Goal: Register for event/course

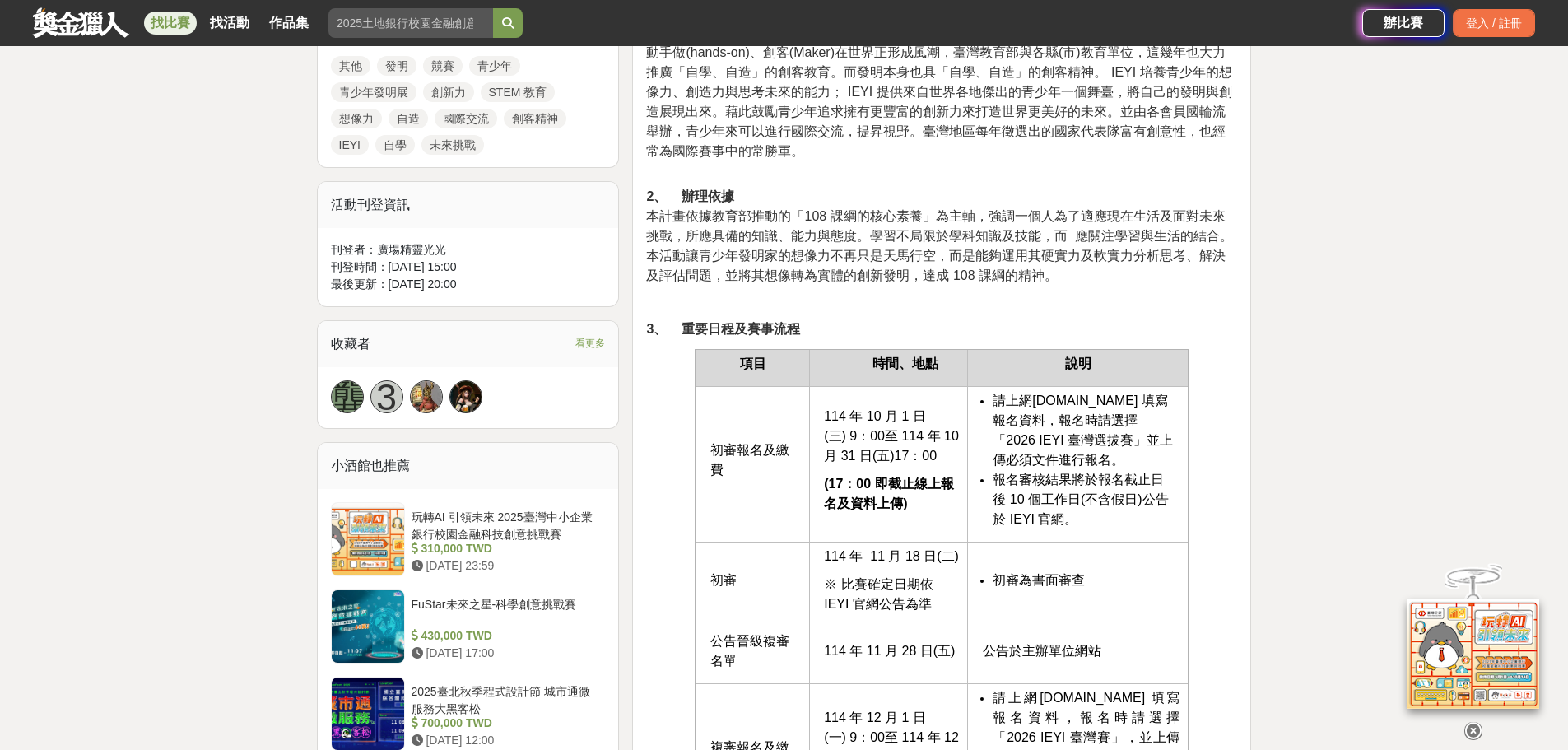
scroll to position [988, 0]
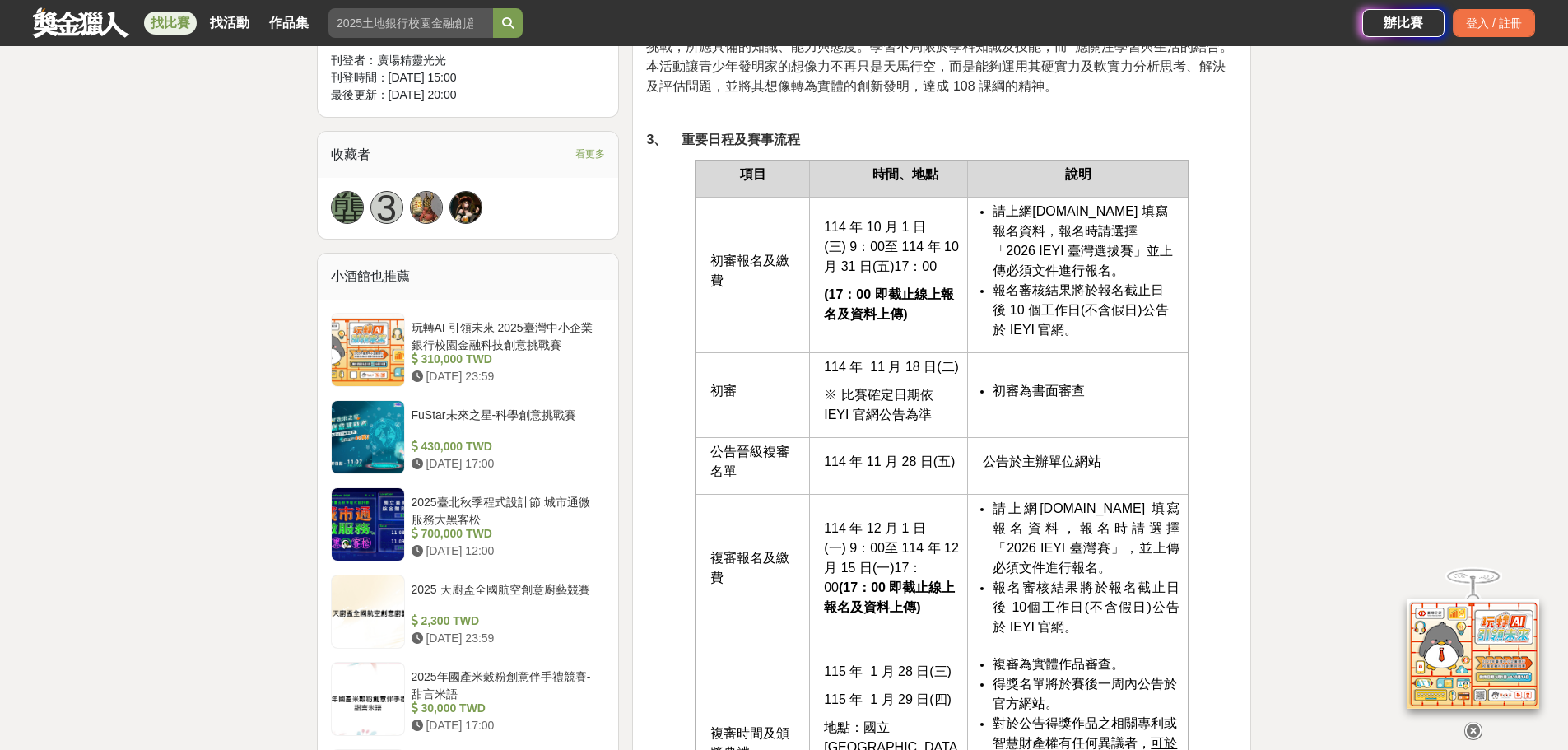
click at [1073, 214] on span "www.teyi.org 填寫報名資料" at bounding box center [1080, 221] width 174 height 34
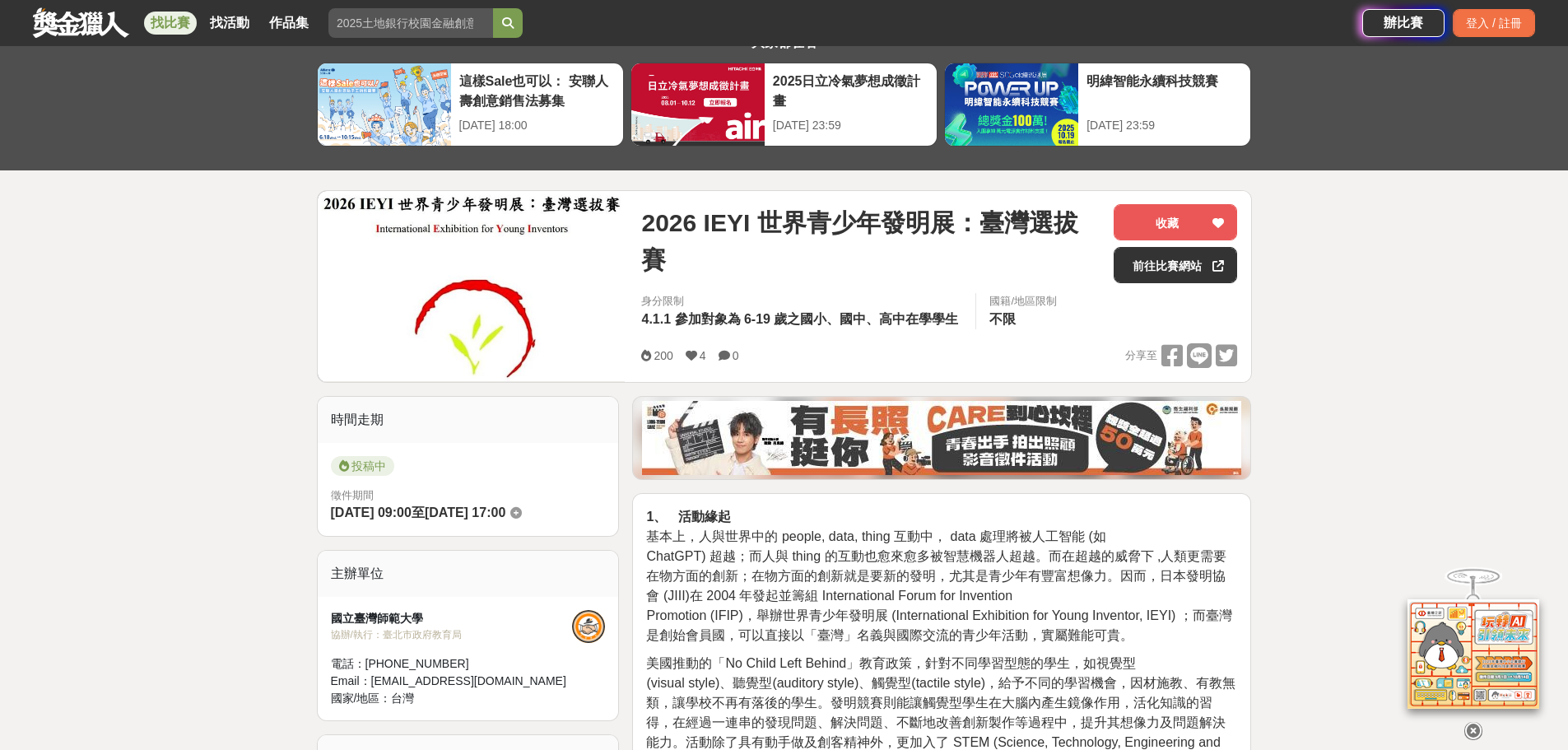
scroll to position [0, 0]
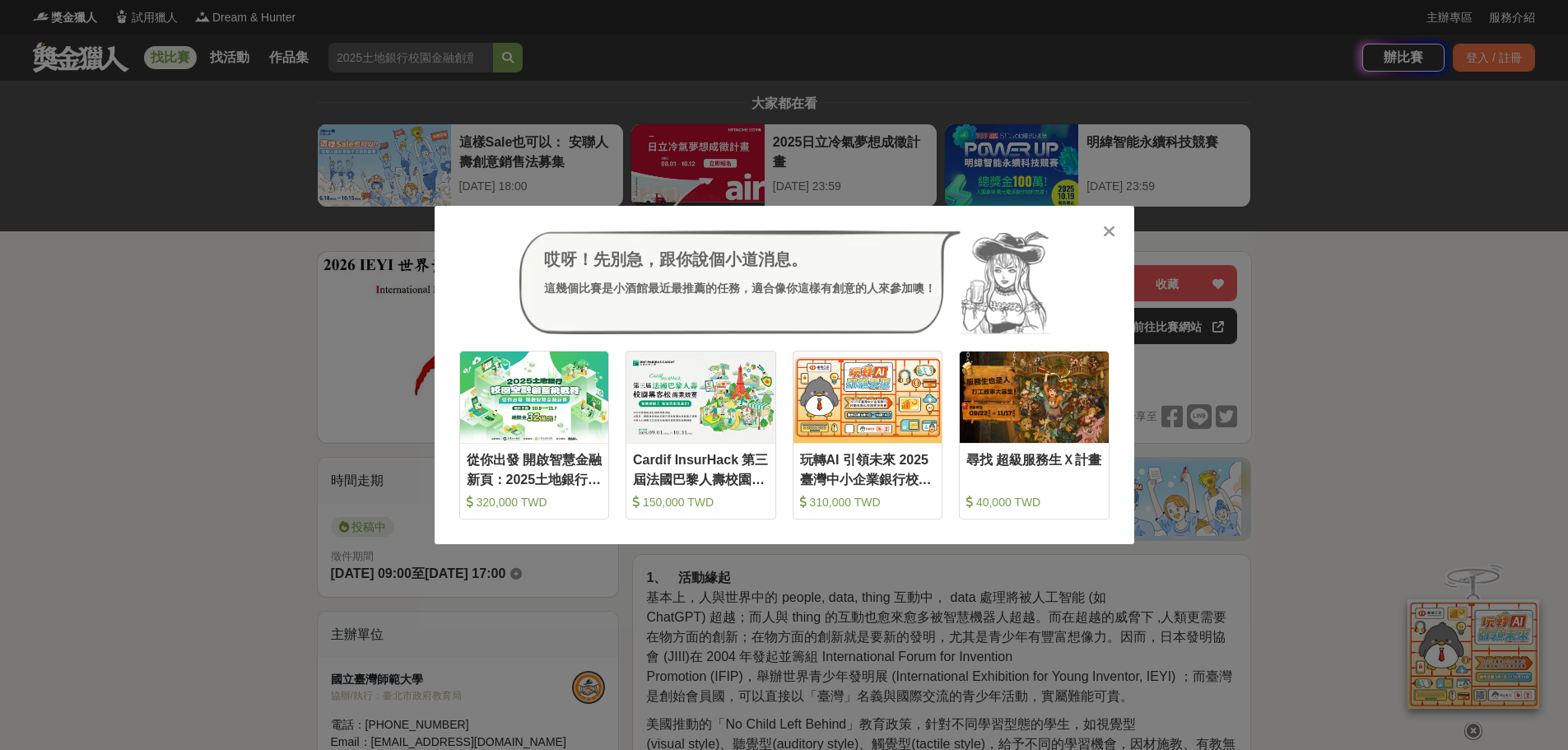
click at [1105, 243] on div "哎呀！先別急，跟你說個小道消息。 這幾個比賽是小酒館最近最推薦的任務，適合像你這樣有創意的人來參加噢！" at bounding box center [784, 282] width 650 height 104
click at [1116, 230] on div at bounding box center [1110, 231] width 17 height 17
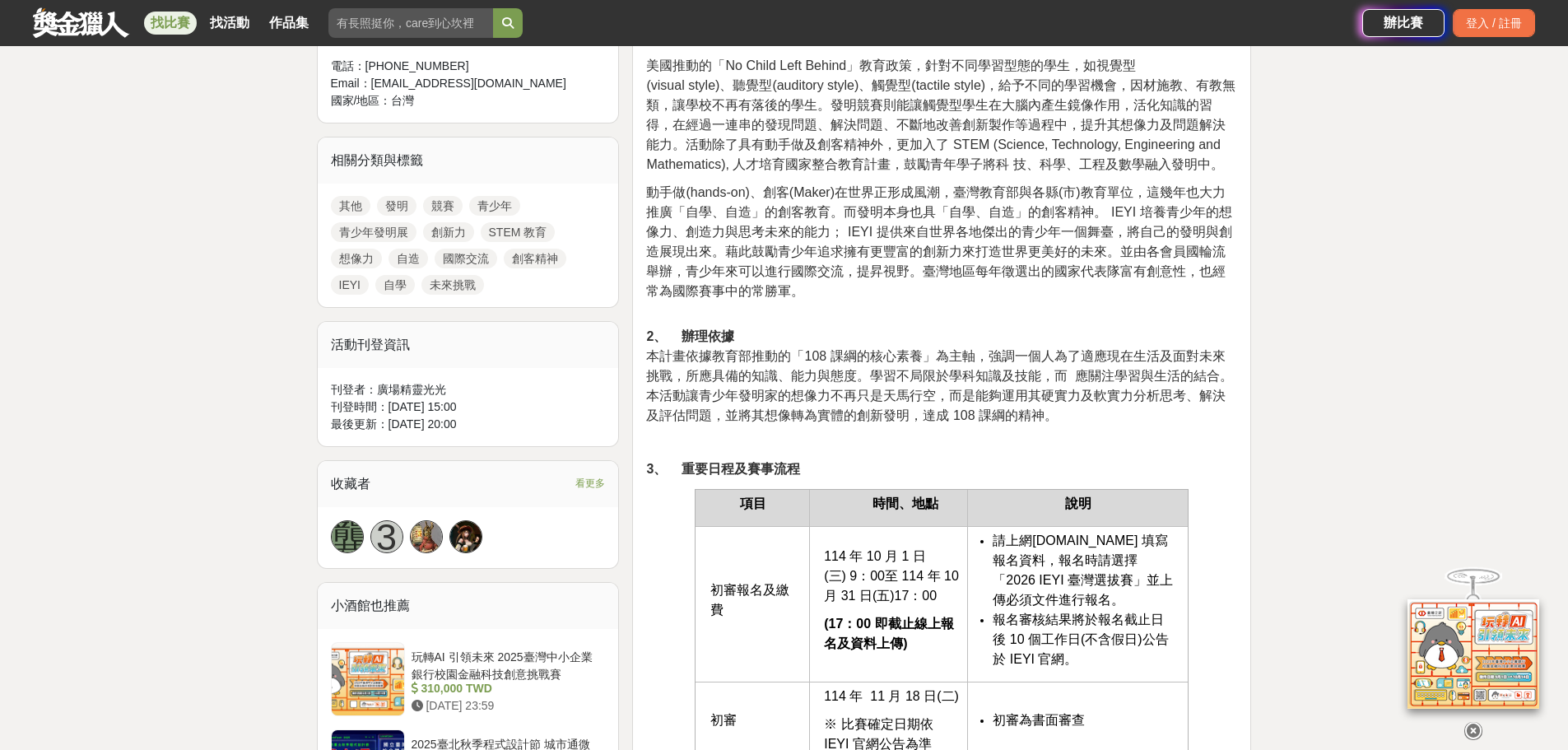
scroll to position [824, 0]
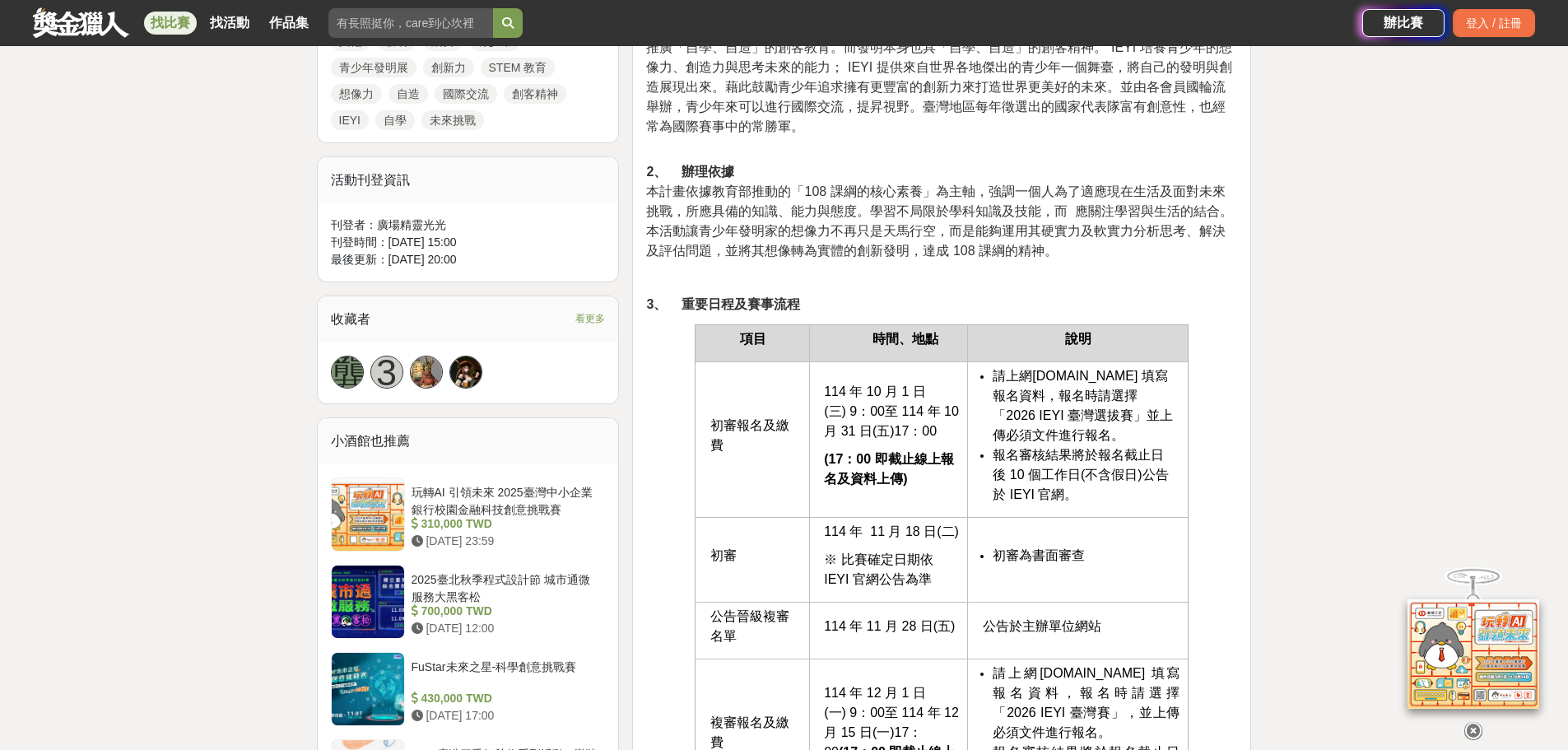
click at [1109, 380] on span "www.teyi.org 填寫報名資料" at bounding box center [1080, 385] width 174 height 34
click at [881, 432] on span "114 年 10 月 1 日(三) 9：00至 114 年 10 月 31 日(五)17：00" at bounding box center [891, 411] width 135 height 53
click at [1010, 458] on span "報名審核結果將於報名截止日後 10 個工作日(不含假日)公告於 IEYI 官網。" at bounding box center [1080, 474] width 175 height 53
click at [1038, 417] on span "，報名時請選擇「2026 IEYI 臺灣選拔賽」並上傳必須文件進行報名。" at bounding box center [1082, 415] width 180 height 53
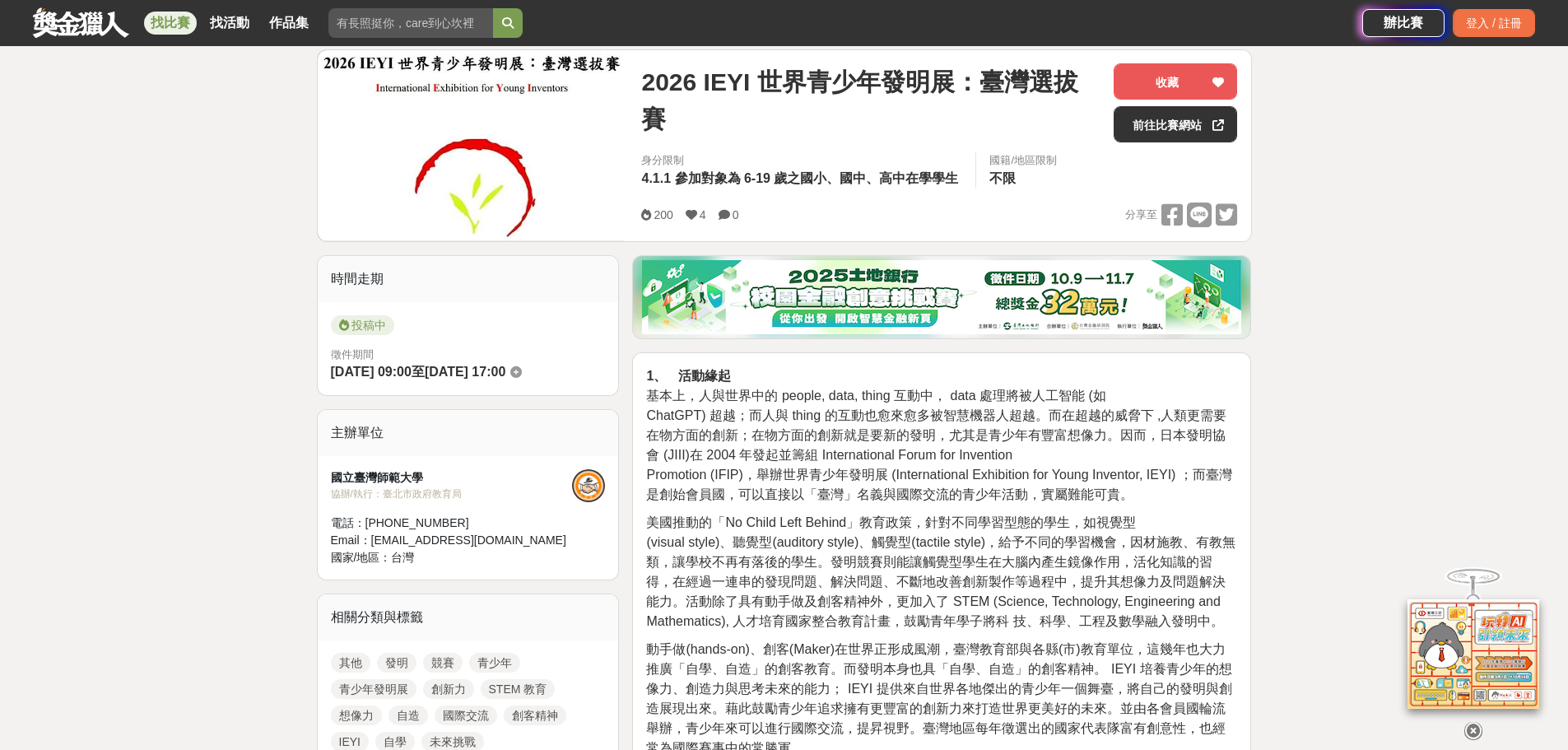
scroll to position [82, 0]
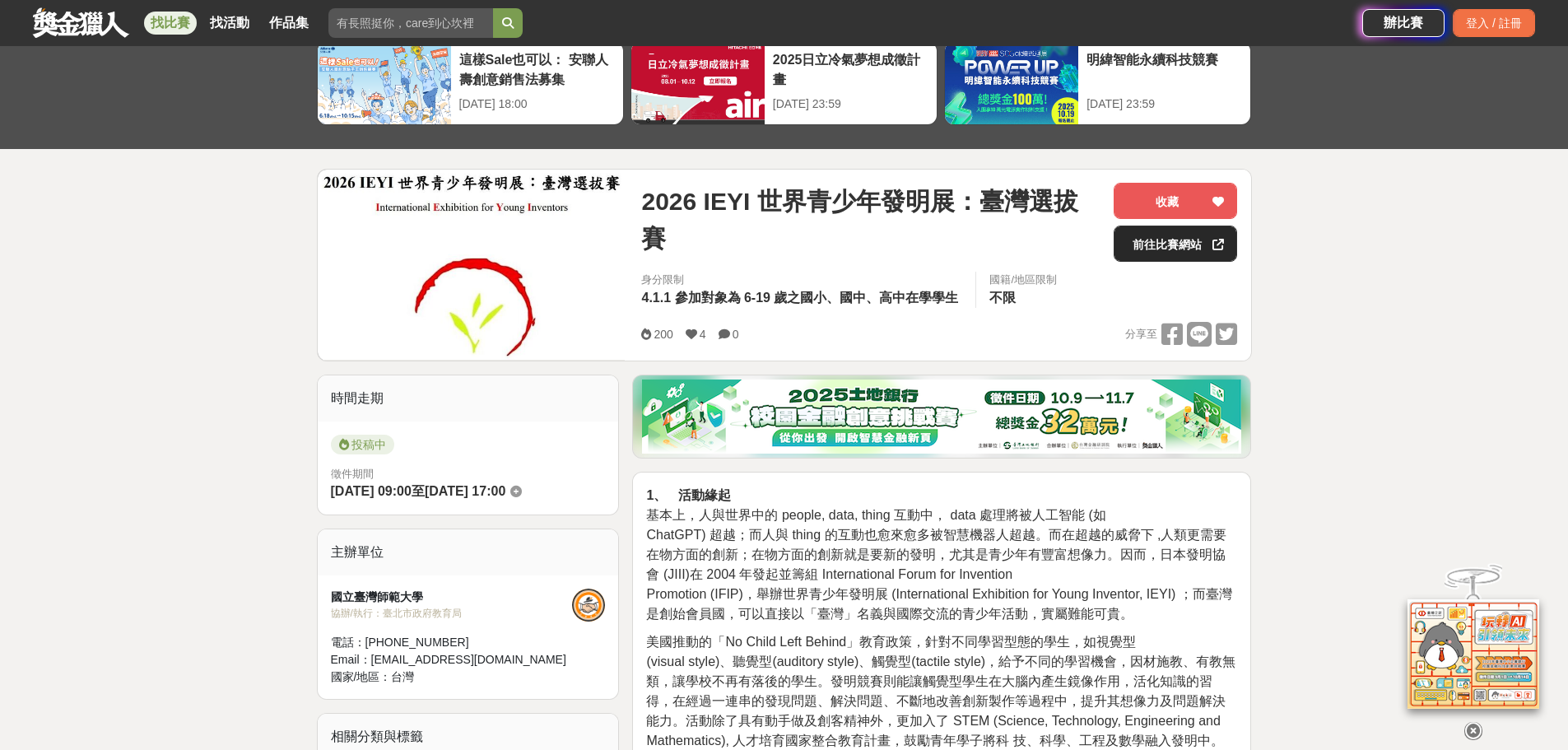
click at [1182, 239] on link "前往比賽網站" at bounding box center [1175, 244] width 124 height 37
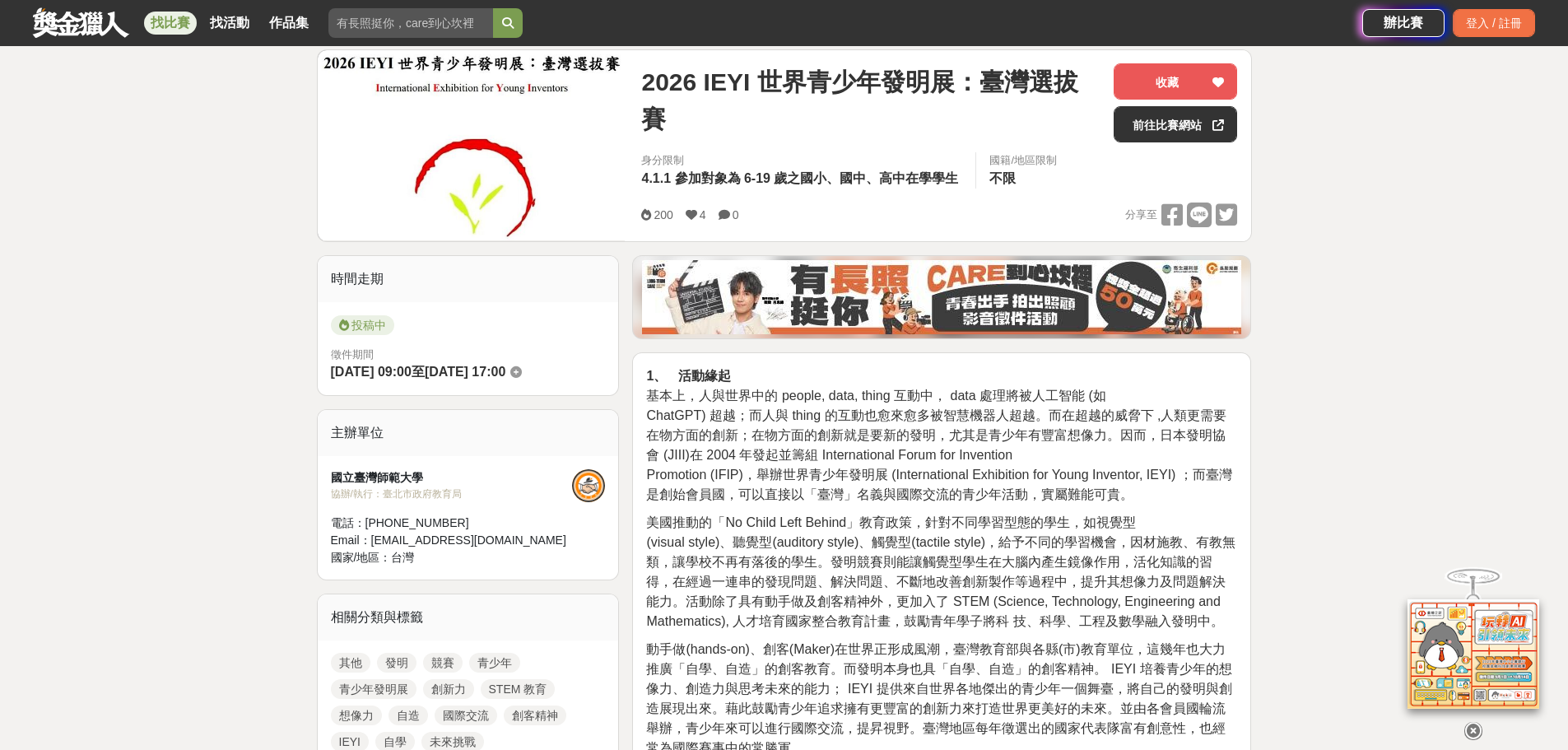
scroll to position [330, 0]
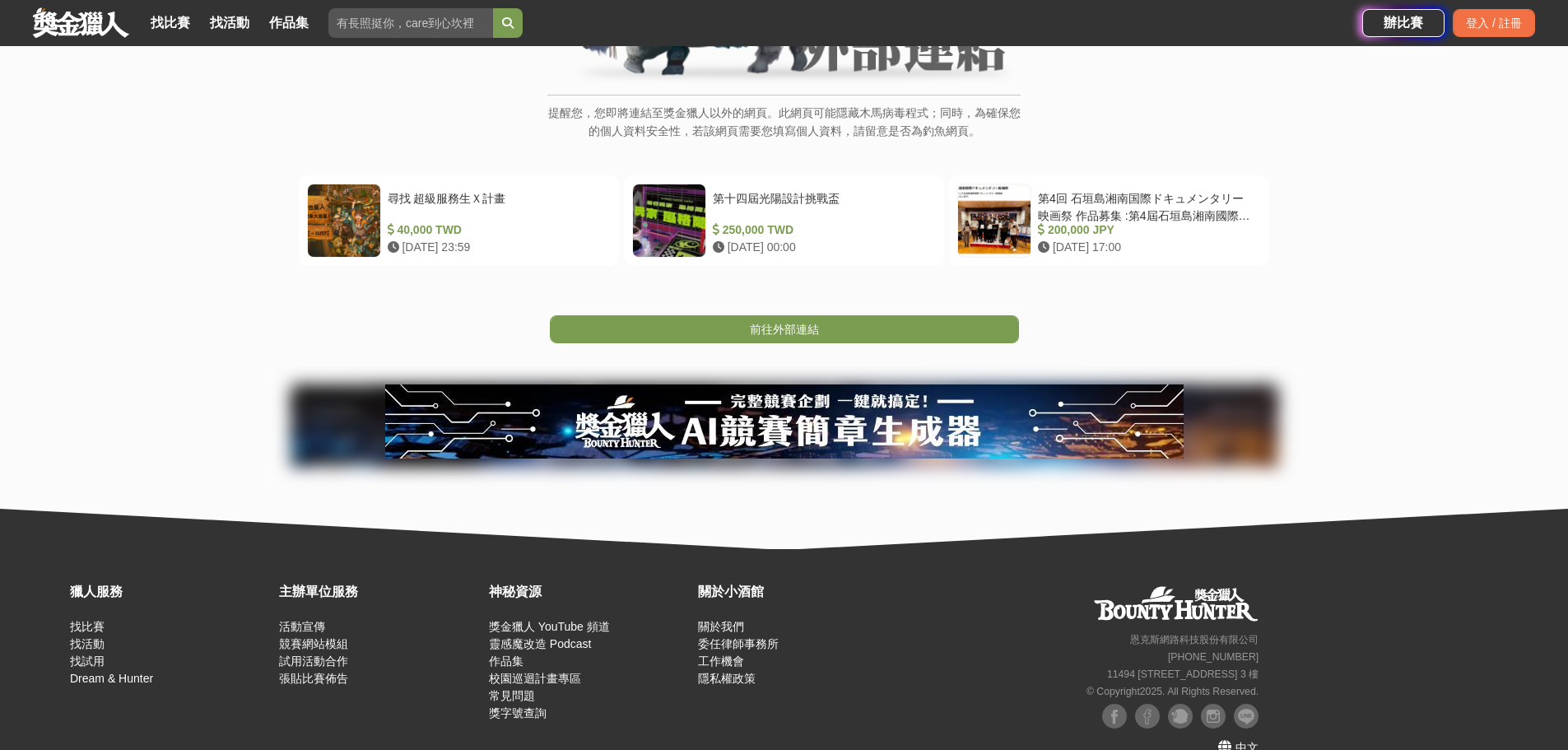
scroll to position [277, 0]
